Goal: Communication & Community: Answer question/provide support

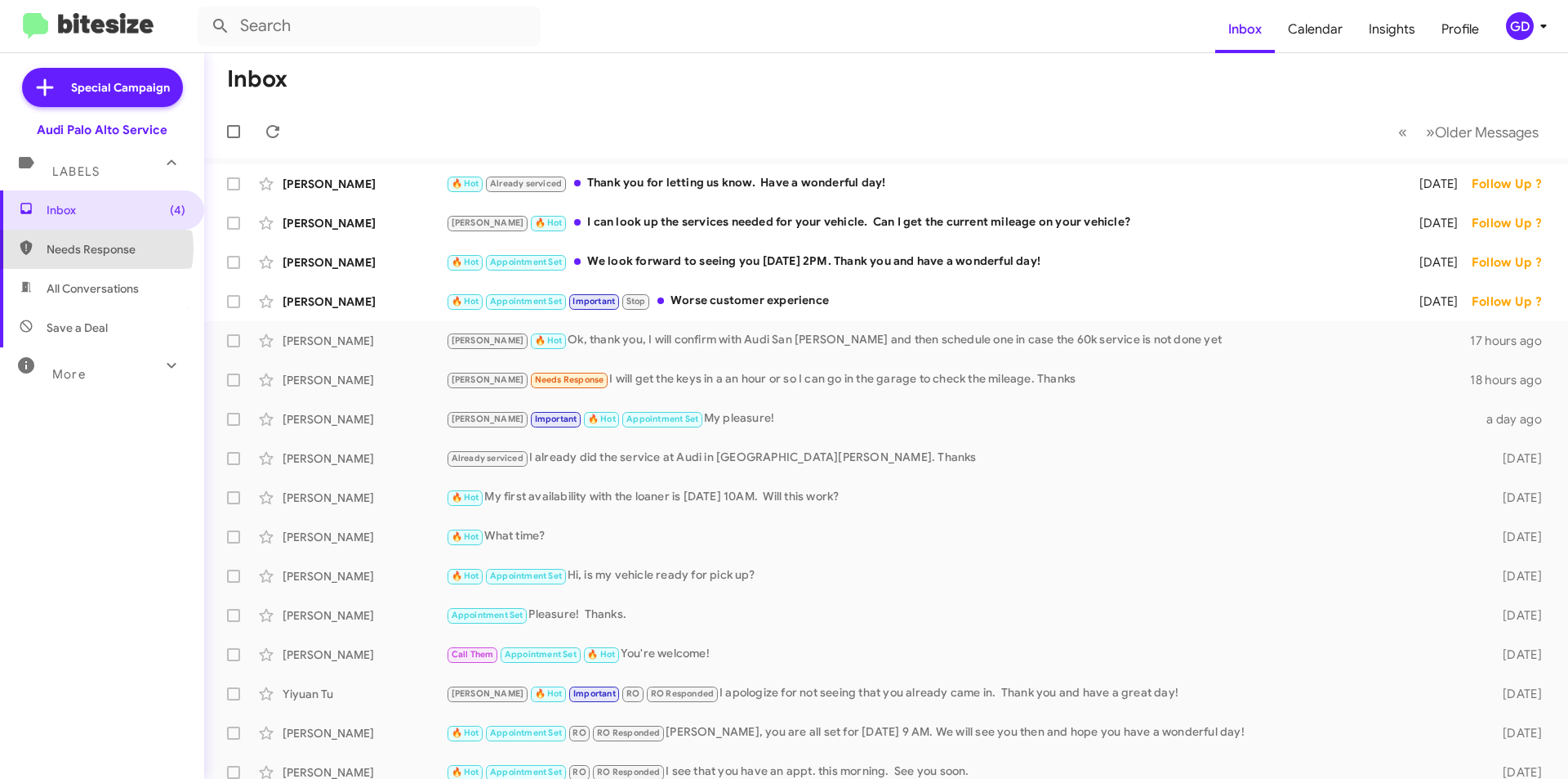
click at [83, 249] on span "Needs Response" at bounding box center [116, 250] width 139 height 16
type input "in:needs-response"
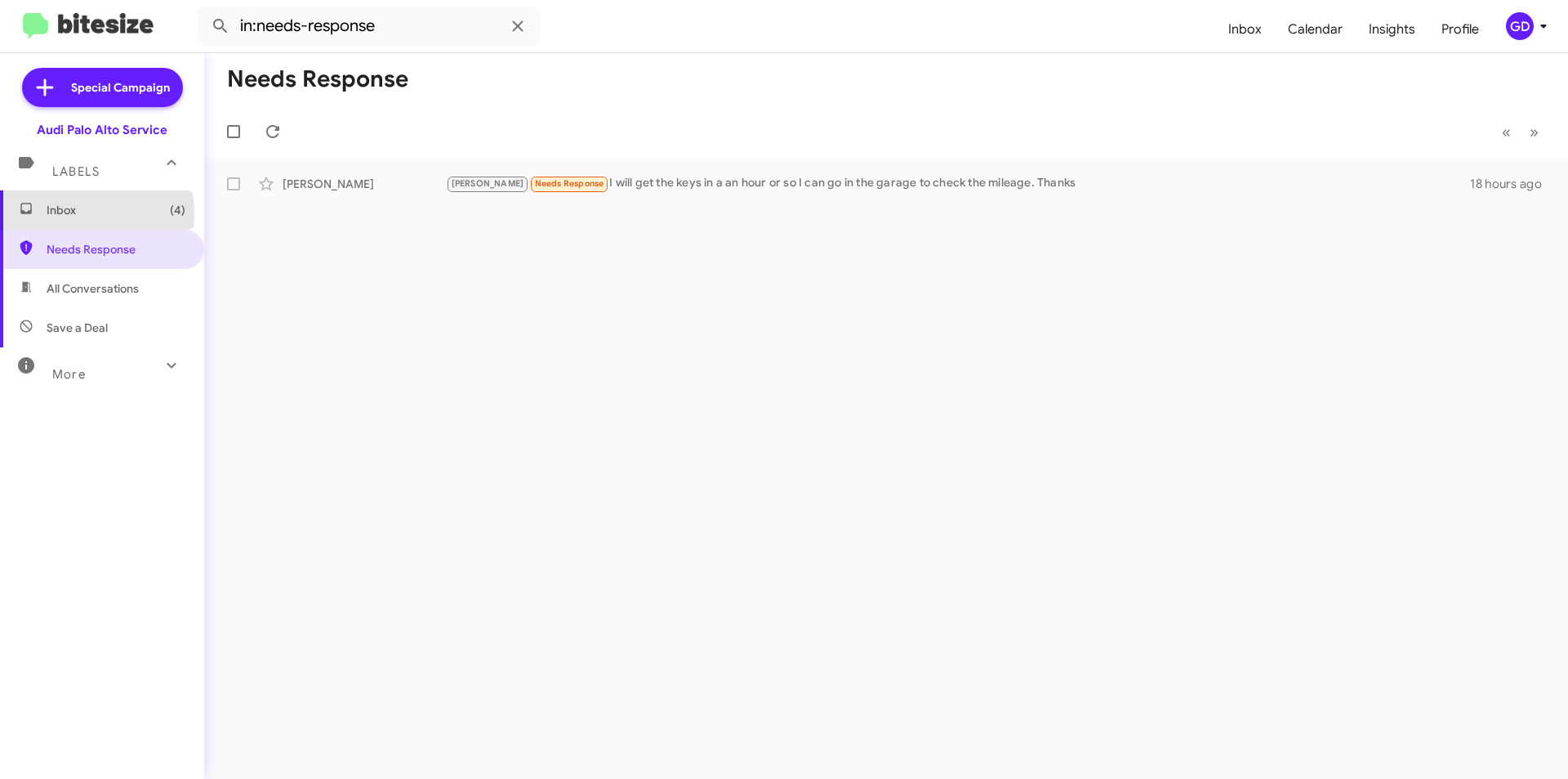
click at [73, 213] on span "Inbox (4)" at bounding box center [116, 210] width 139 height 16
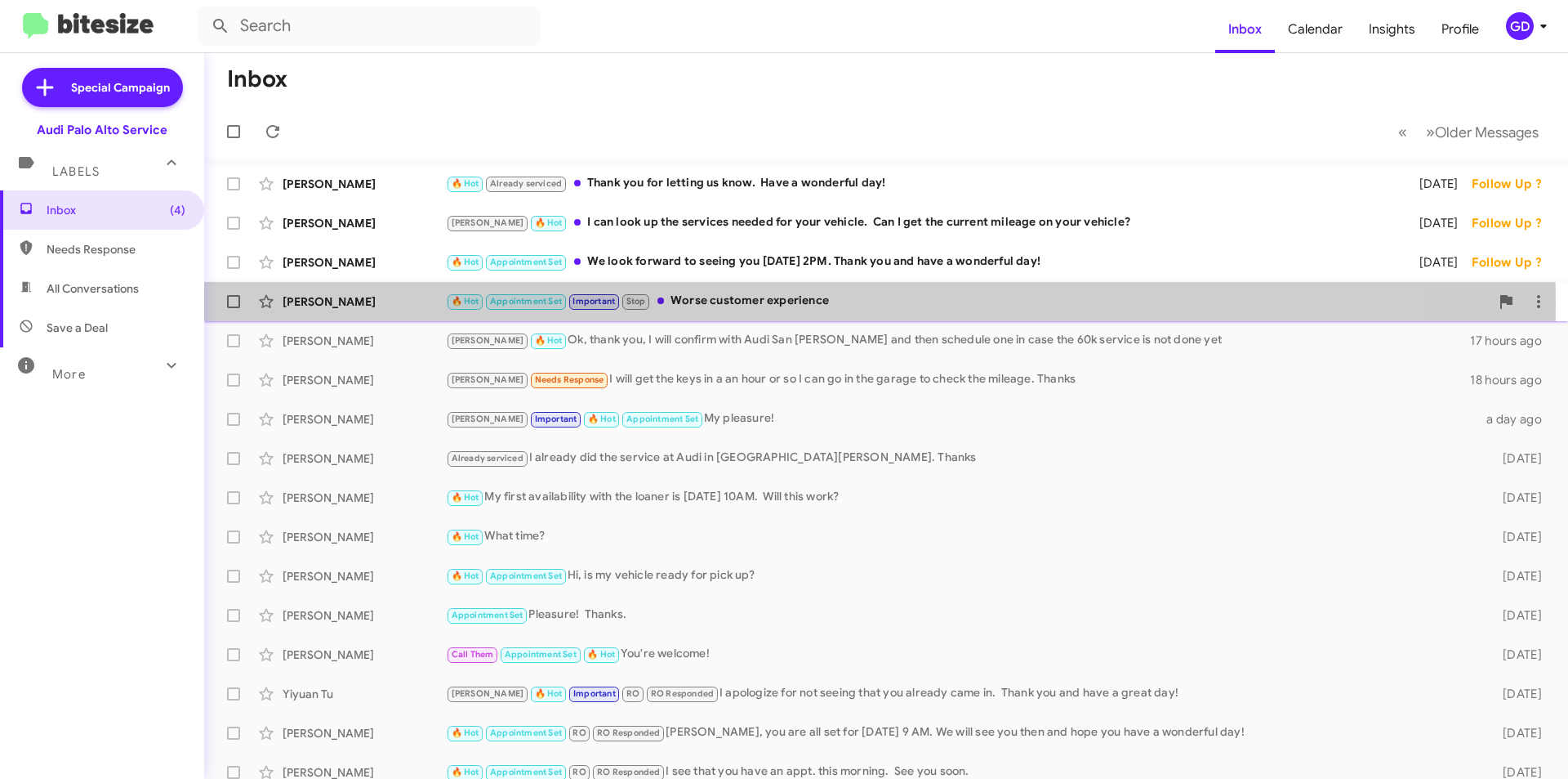
click at [350, 304] on div "[PERSON_NAME]" at bounding box center [364, 302] width 164 height 16
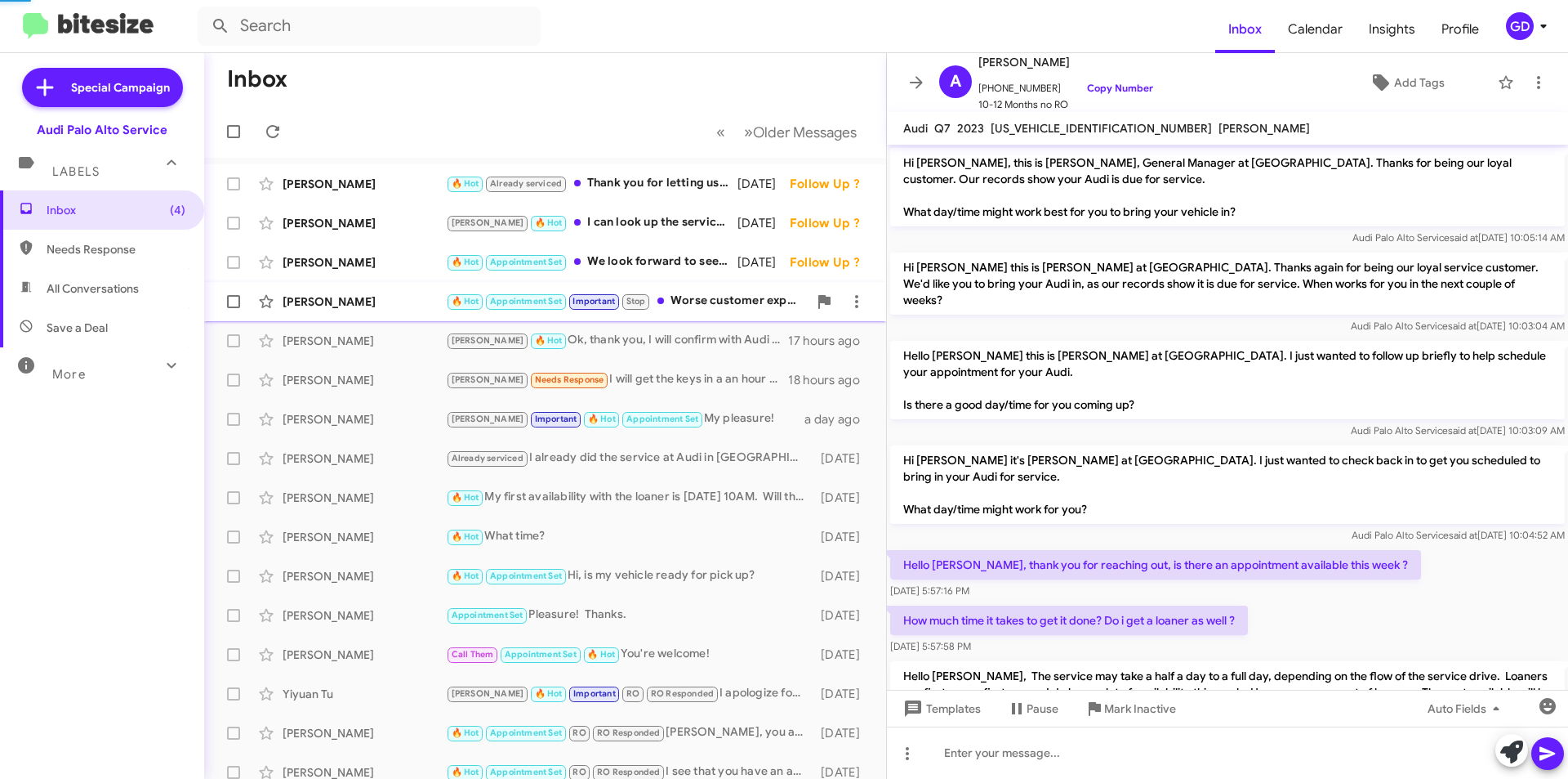
scroll to position [520, 0]
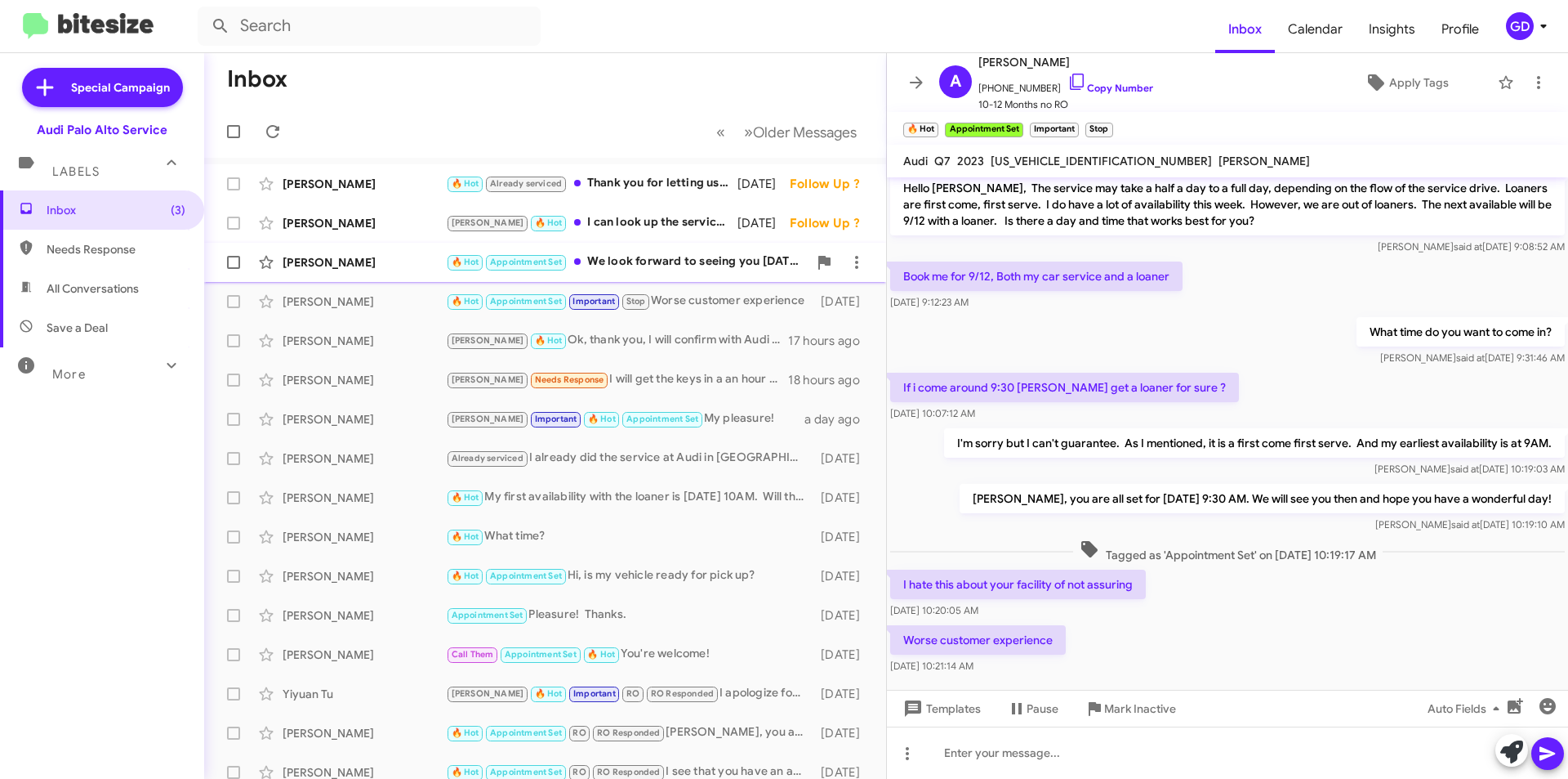
click at [319, 268] on div "[PERSON_NAME]" at bounding box center [364, 262] width 164 height 16
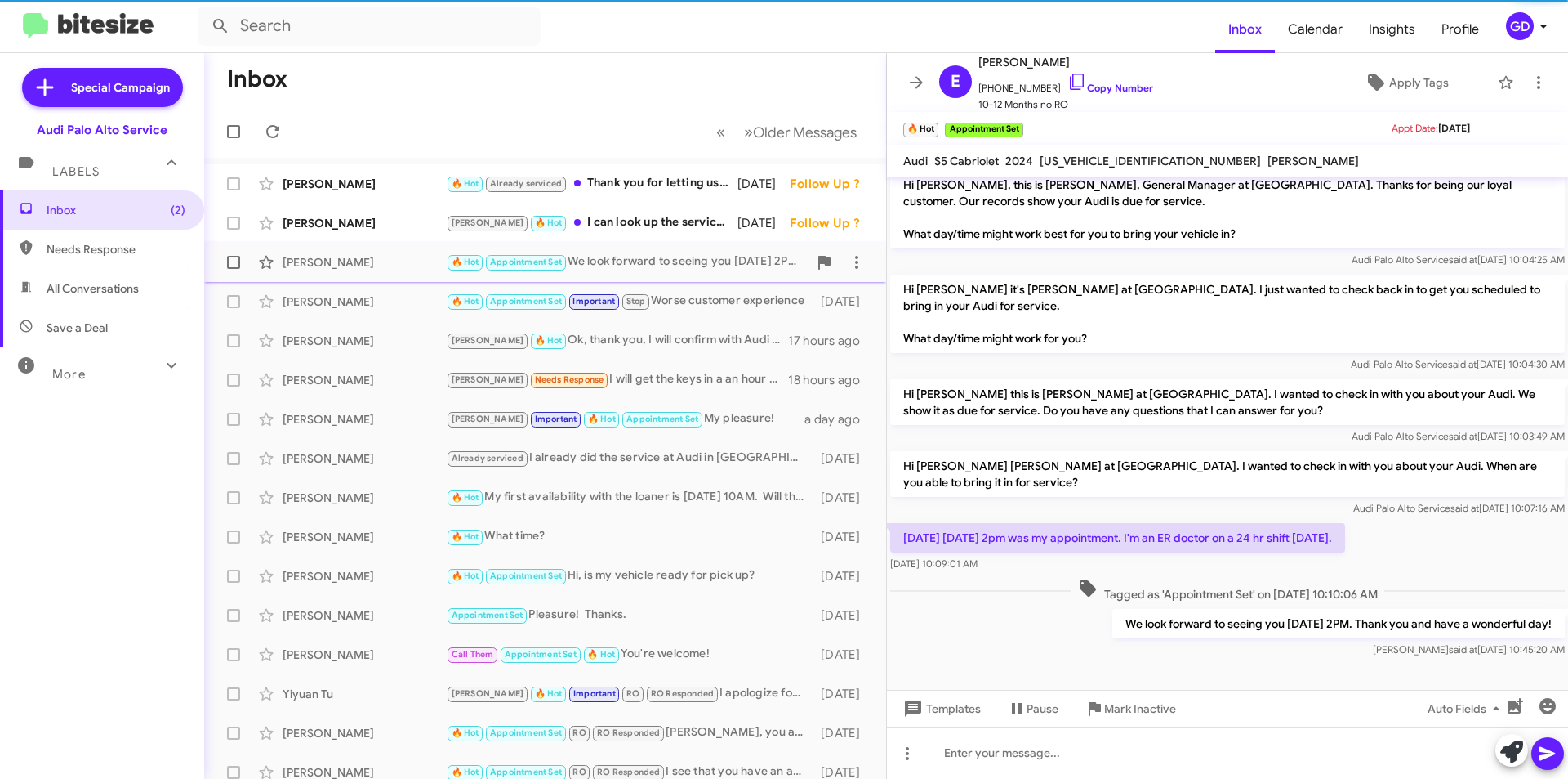
scroll to position [11, 0]
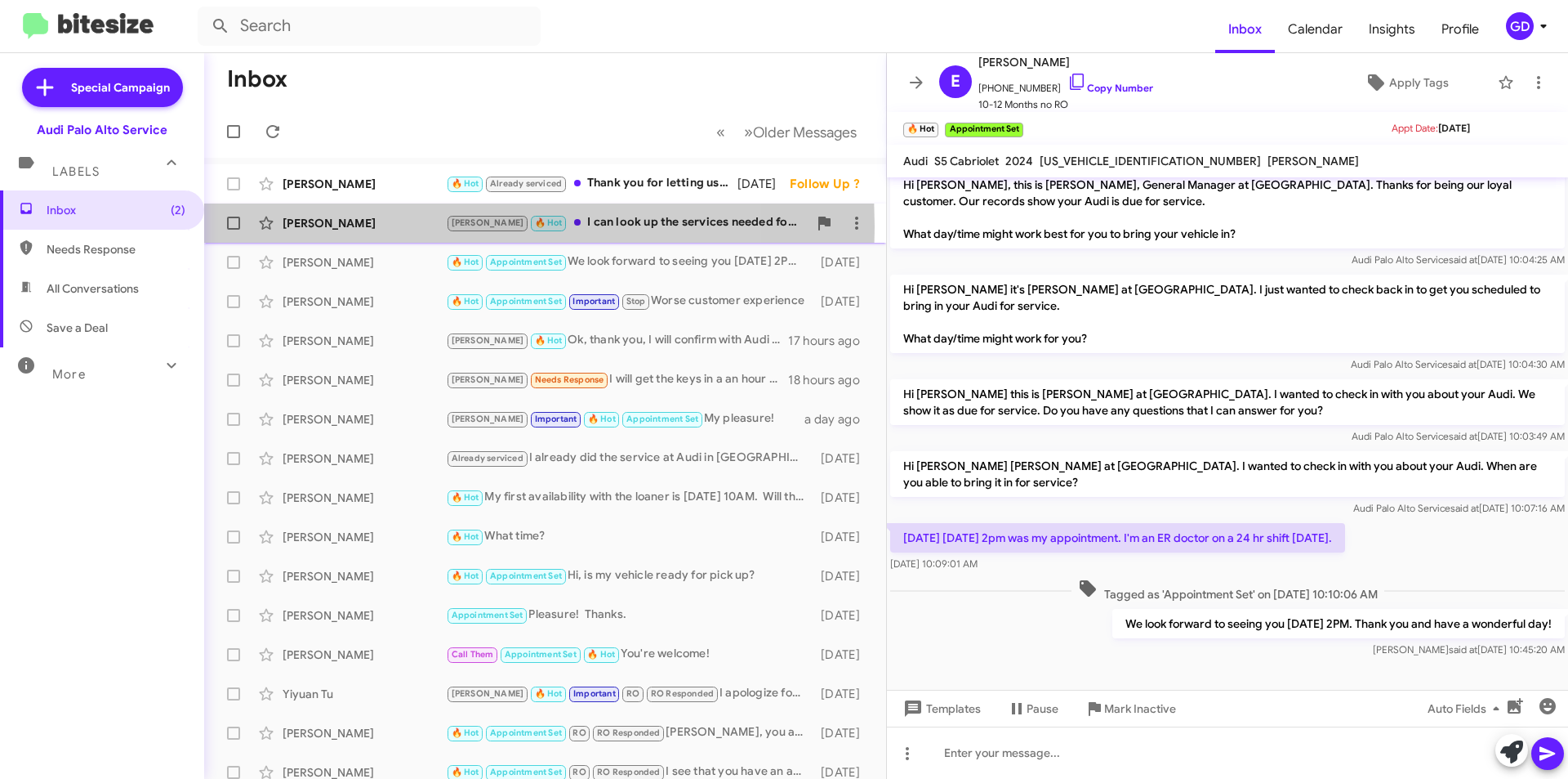
click at [299, 227] on div "[PERSON_NAME]" at bounding box center [364, 223] width 164 height 16
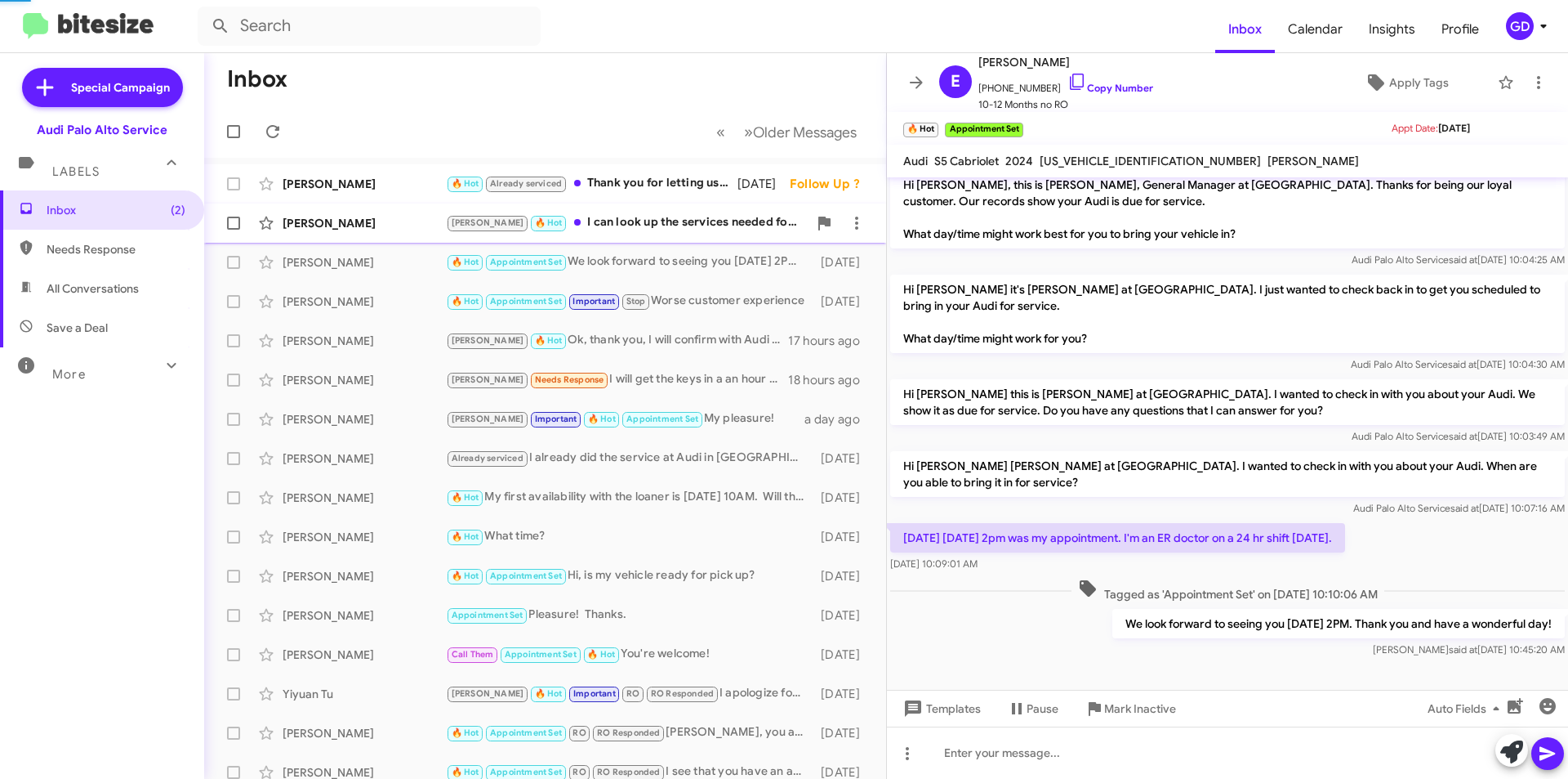
scroll to position [43, 0]
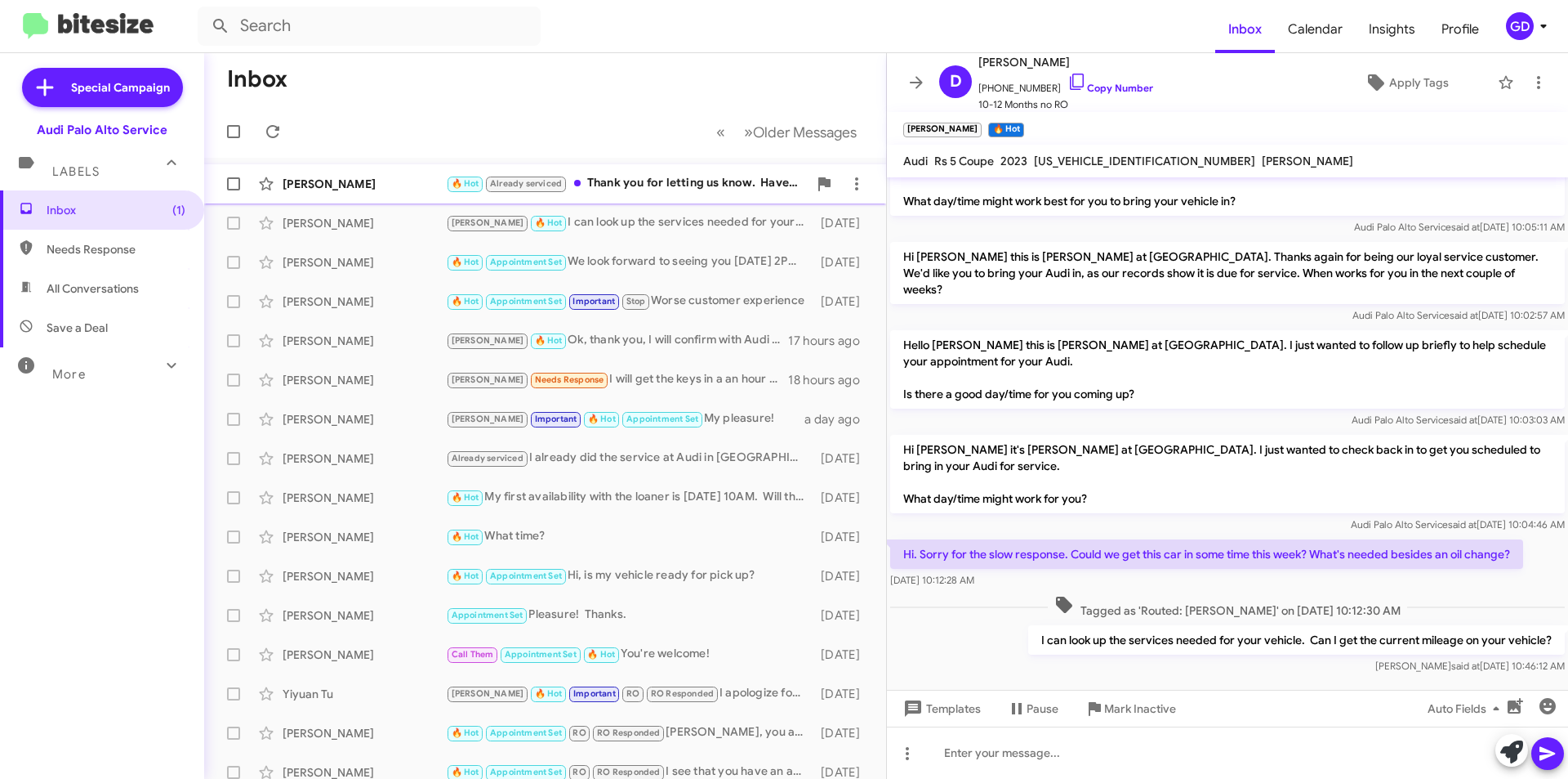
click at [342, 189] on div "[PERSON_NAME]" at bounding box center [364, 184] width 164 height 16
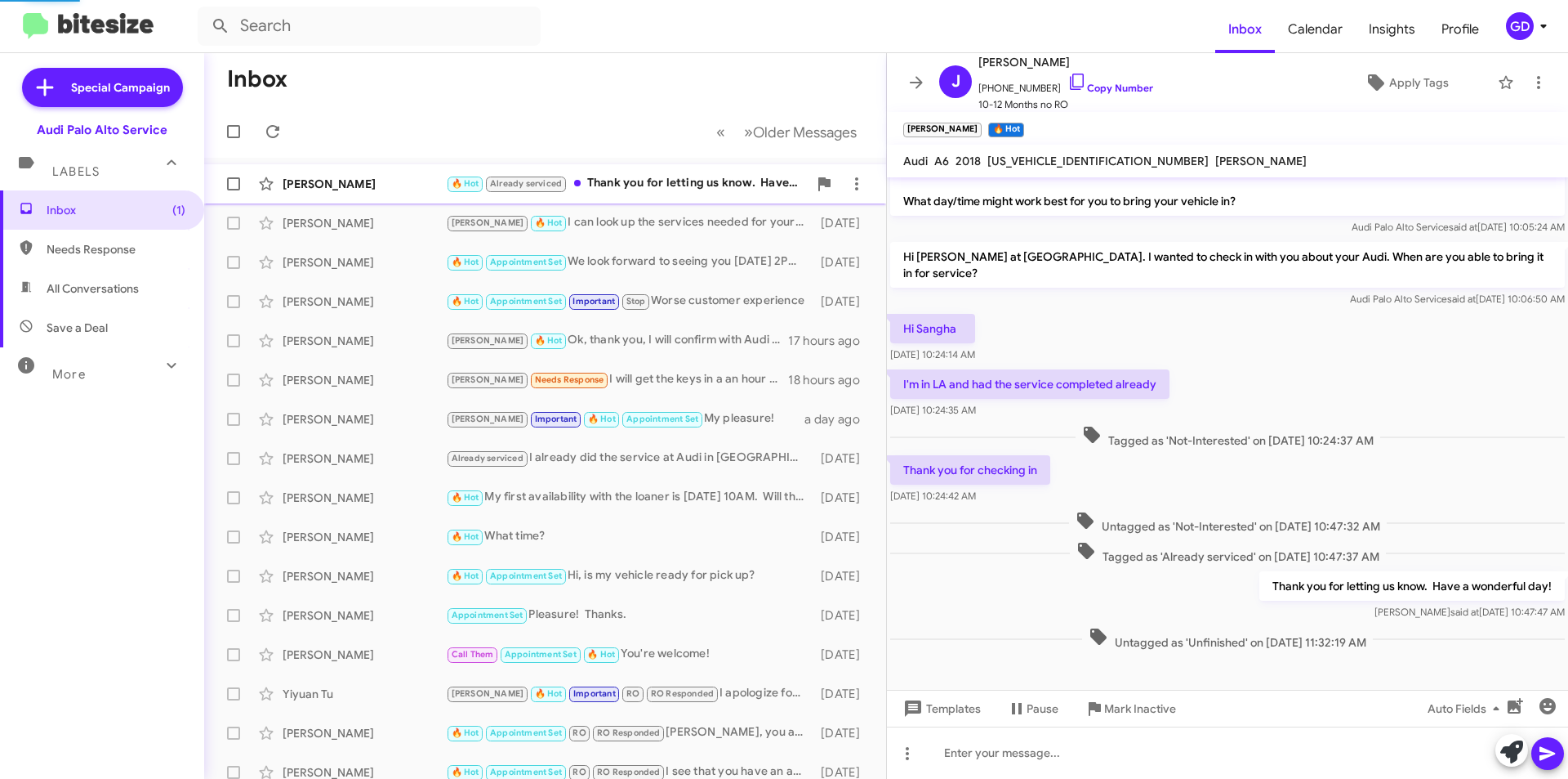
scroll to position [48, 0]
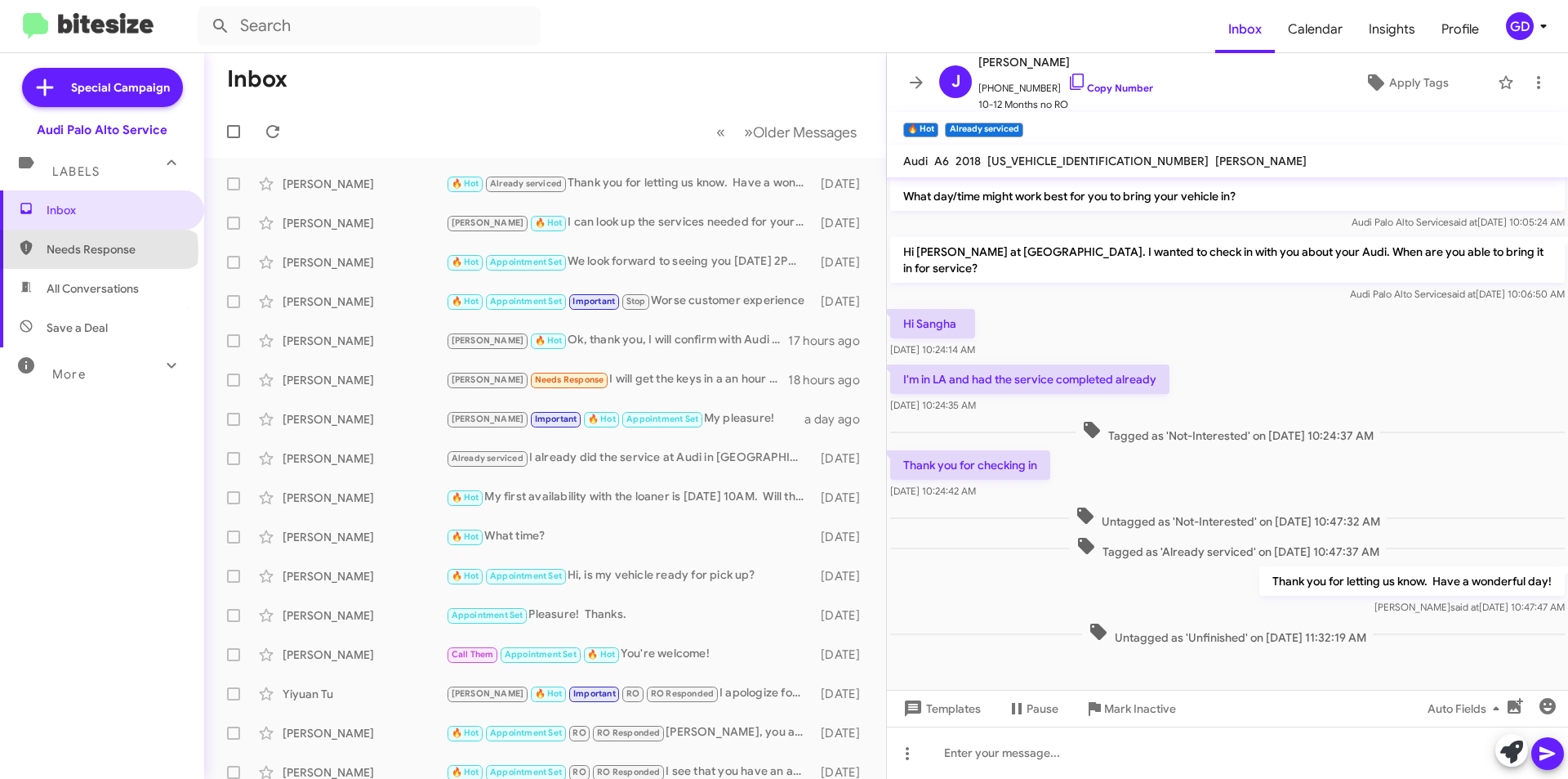
click at [98, 251] on span "Needs Response" at bounding box center [116, 250] width 139 height 16
type input "in:needs-response"
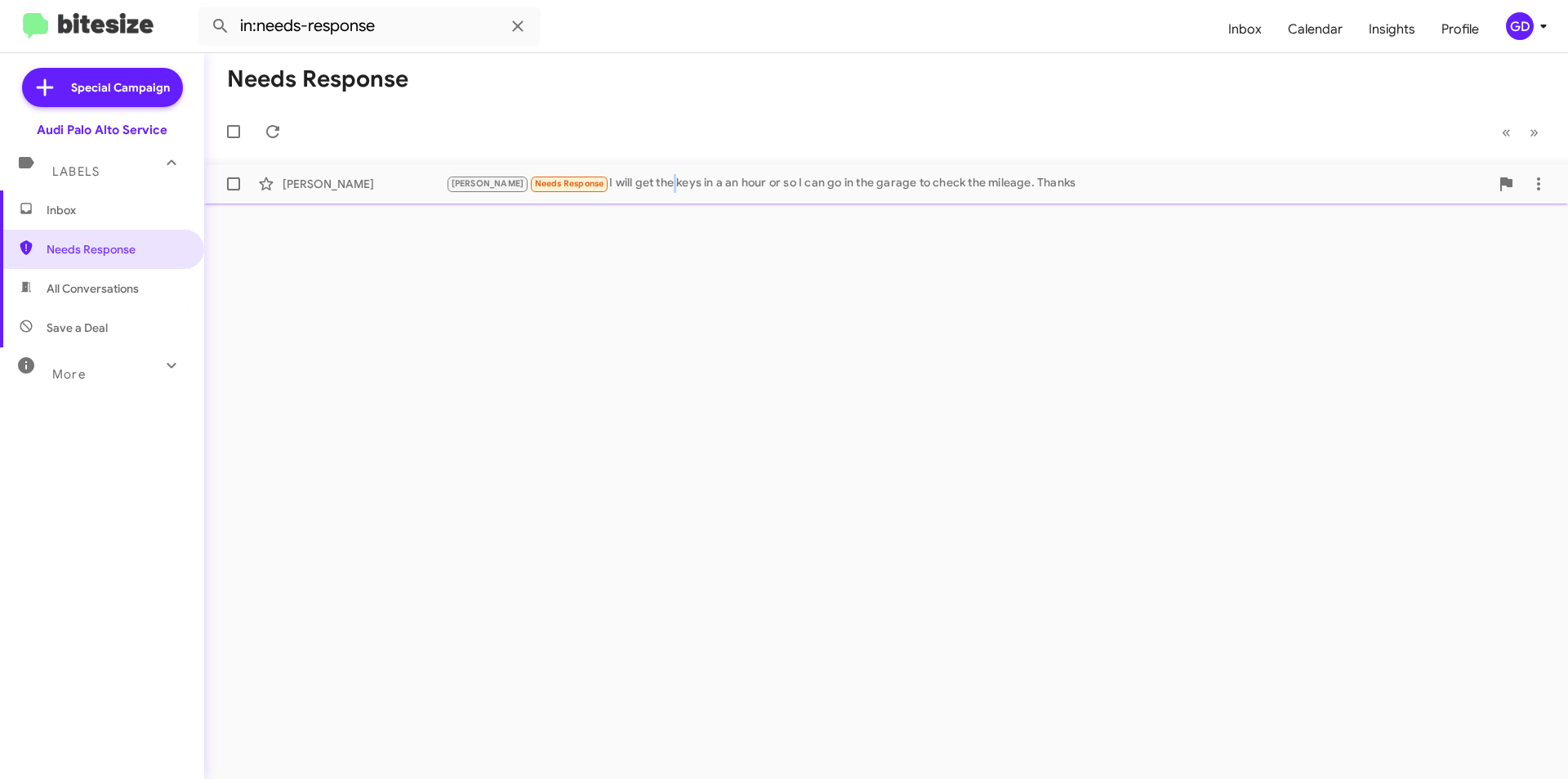
click at [625, 193] on div "[PERSON_NAME] Needs Response I will get the keys in a an hour or so I can go in…" at bounding box center [968, 183] width 1044 height 19
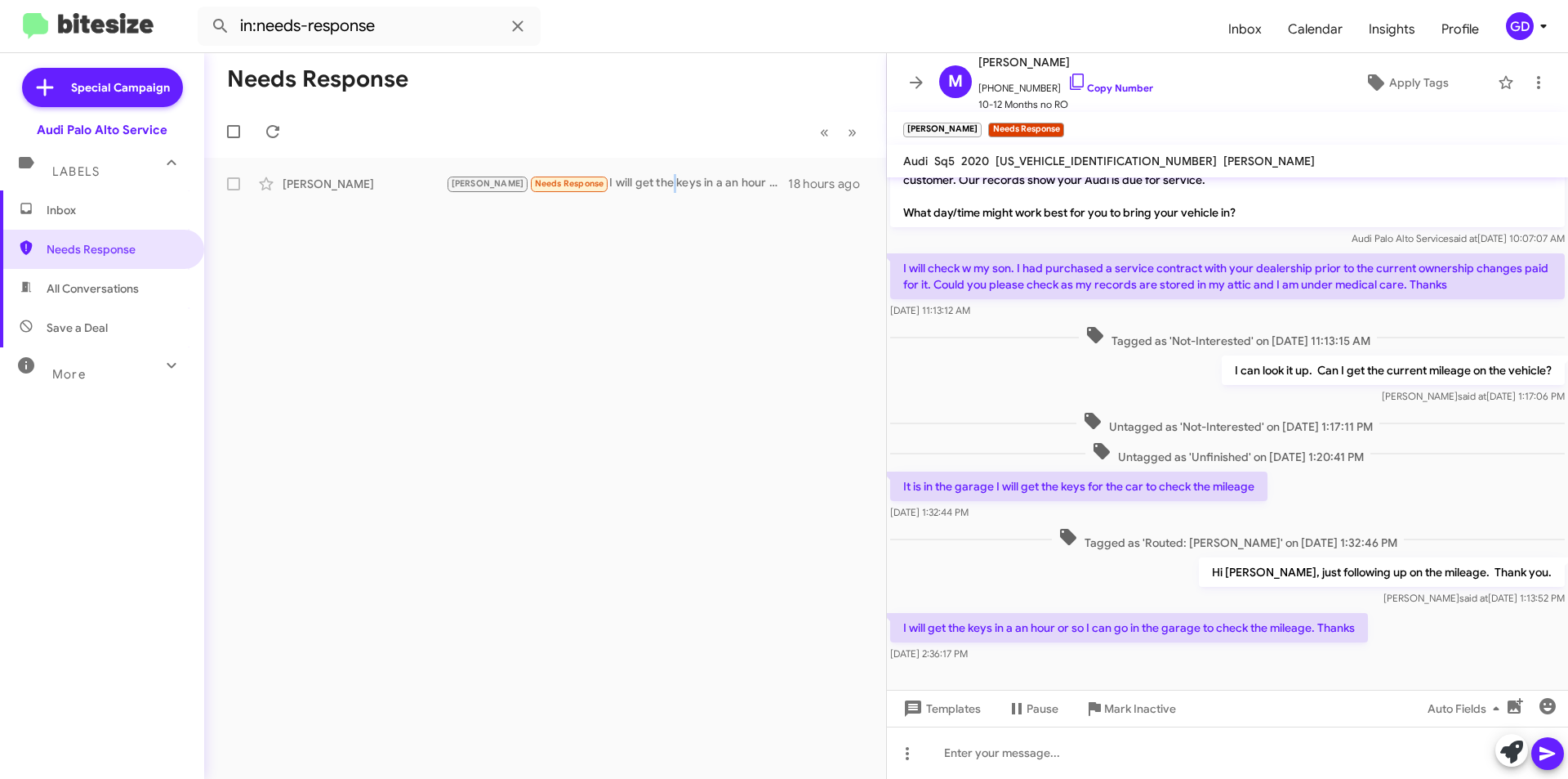
scroll to position [48, 0]
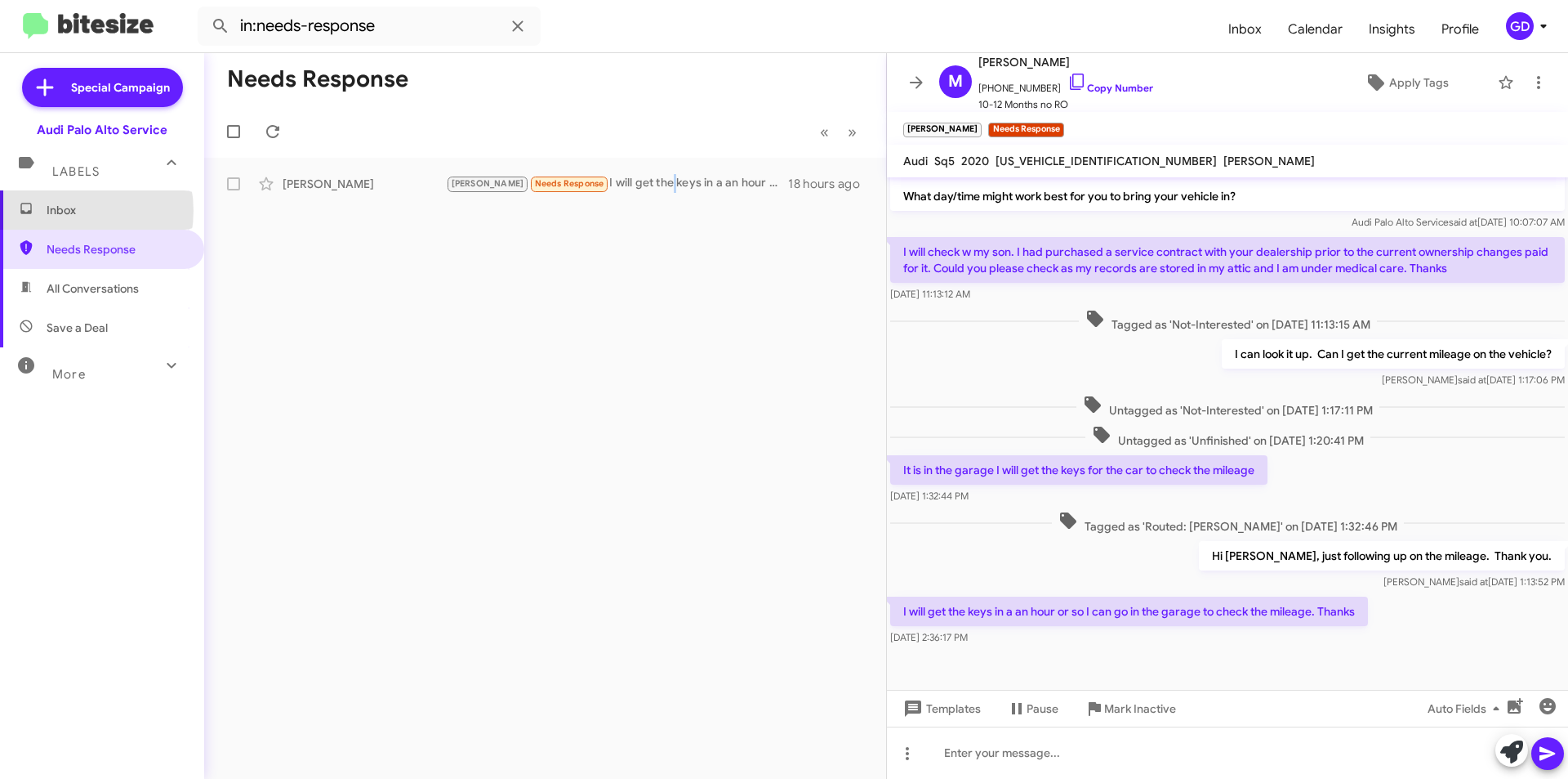
click at [65, 211] on span "Inbox" at bounding box center [116, 210] width 139 height 16
